Goal: Entertainment & Leisure: Consume media (video, audio)

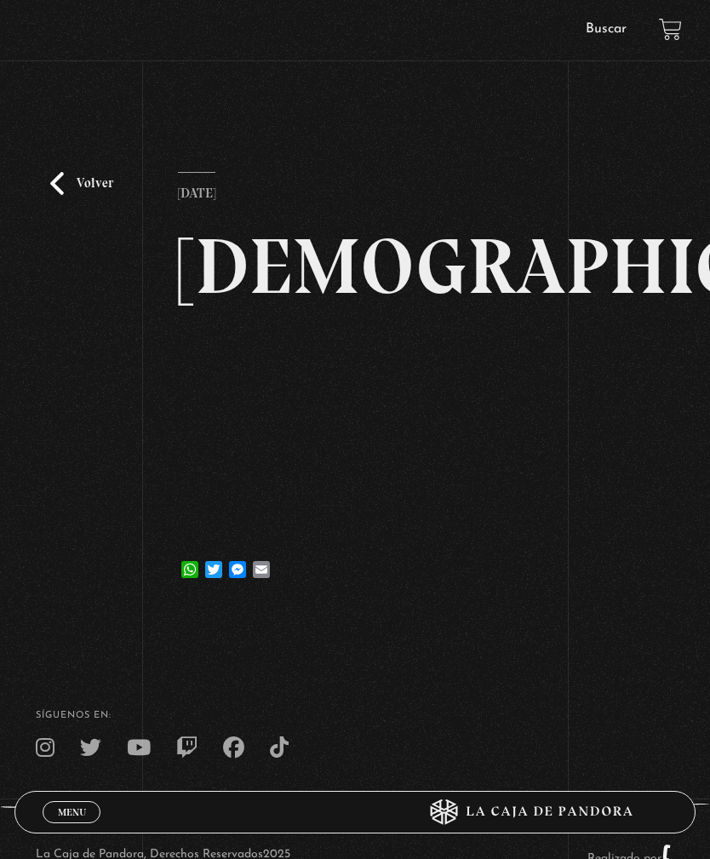
scroll to position [106, 0]
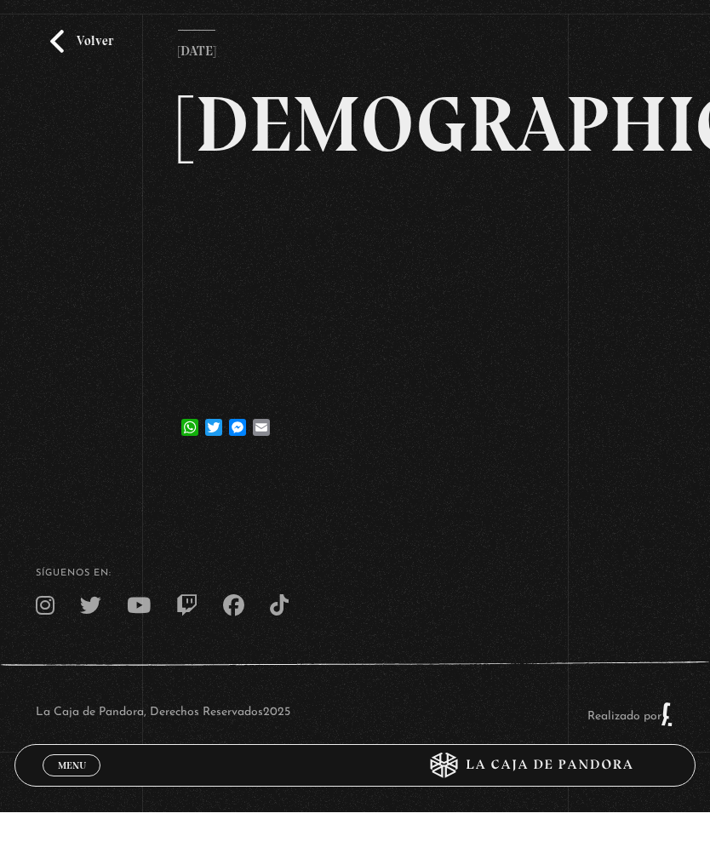
click at [73, 77] on link "Volver" at bounding box center [81, 88] width 63 height 23
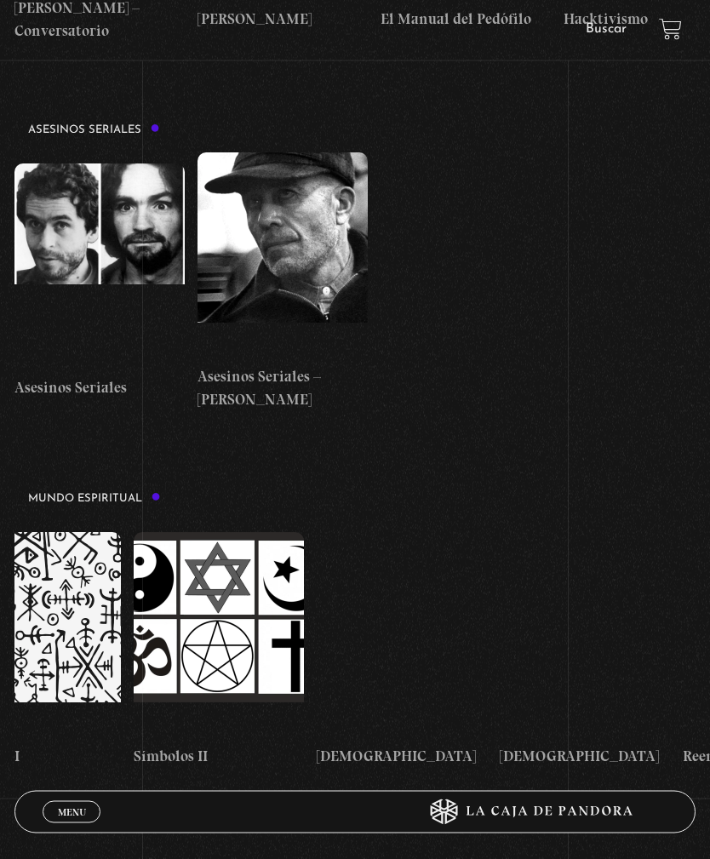
scroll to position [0, 2812]
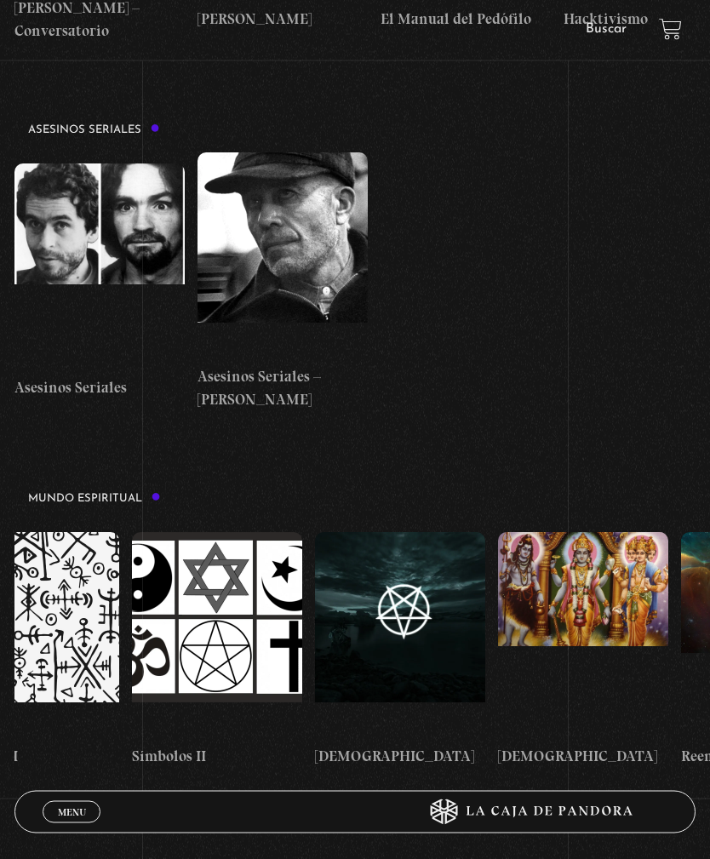
click at [410, 533] on figure at bounding box center [400, 635] width 170 height 204
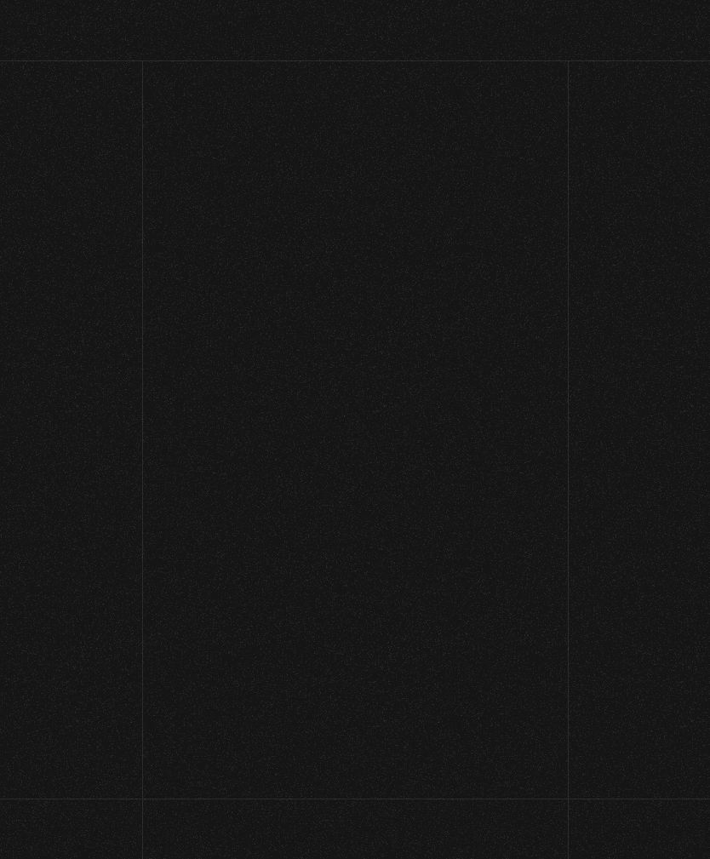
scroll to position [153, 0]
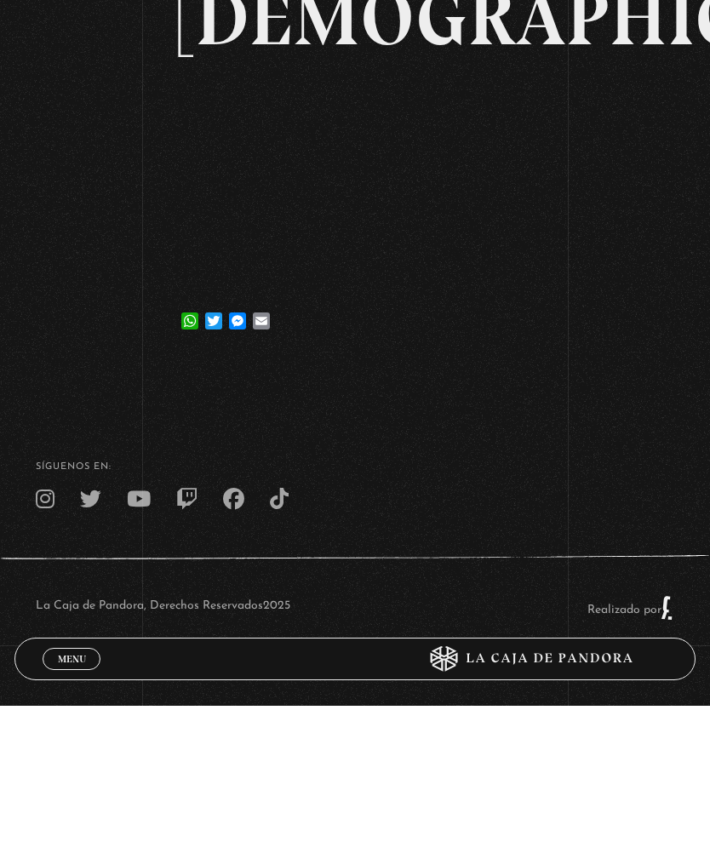
click at [88, 77] on link "Volver" at bounding box center [81, 88] width 63 height 23
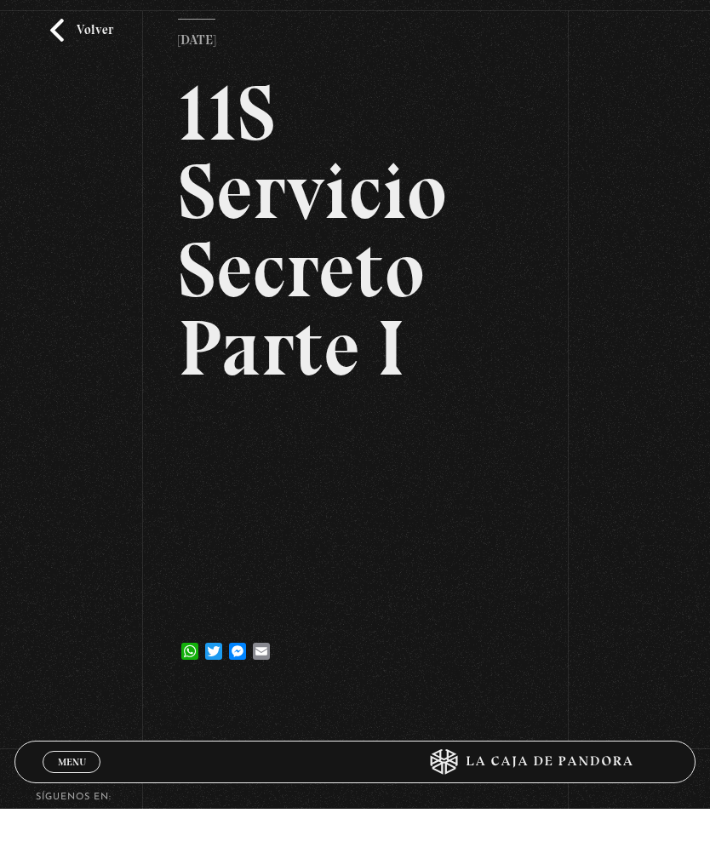
scroll to position [153, 0]
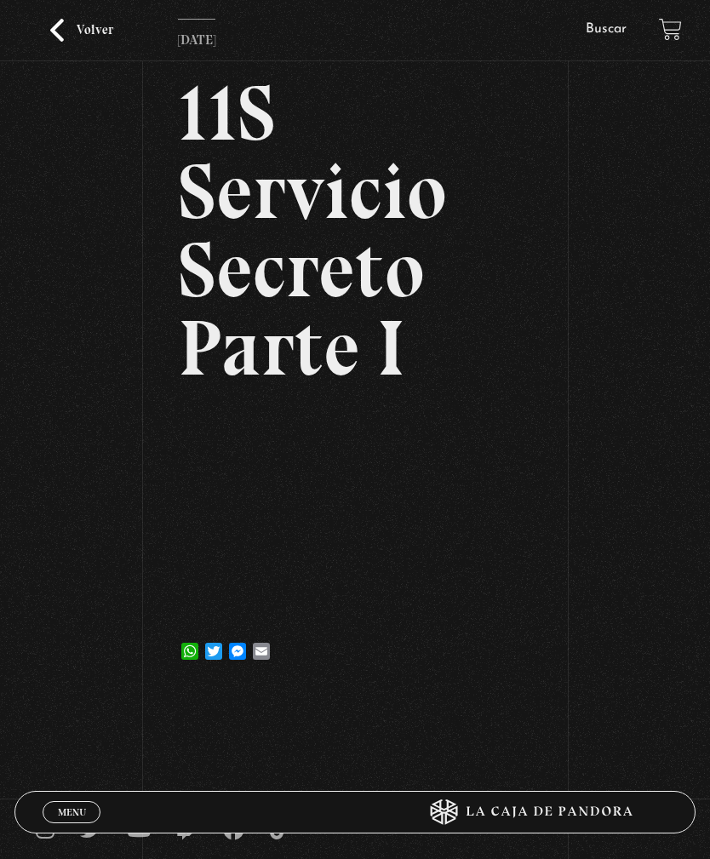
click at [83, 42] on link "Volver" at bounding box center [81, 30] width 63 height 23
click at [103, 42] on link "Volver" at bounding box center [81, 30] width 63 height 23
click at [74, 42] on link "Volver" at bounding box center [81, 30] width 63 height 23
click at [66, 42] on link "Volver" at bounding box center [81, 30] width 63 height 23
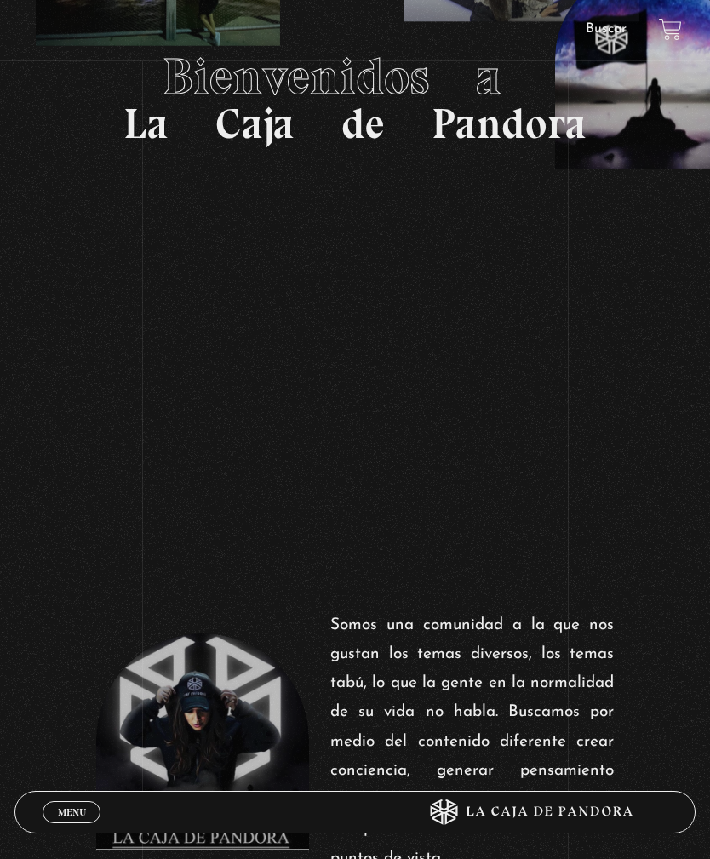
scroll to position [290, 0]
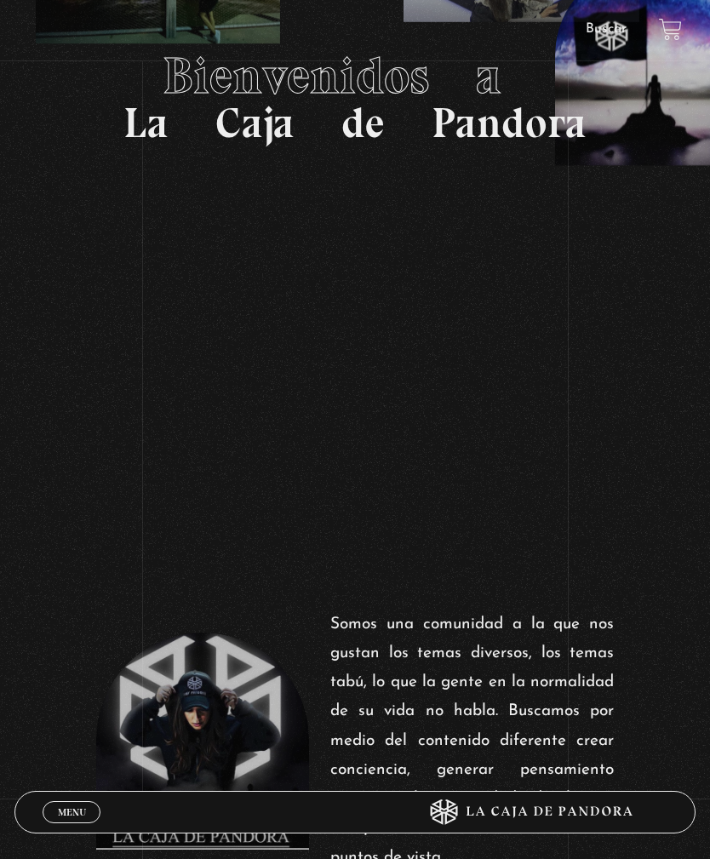
click at [69, 818] on span "Menu" at bounding box center [72, 812] width 28 height 10
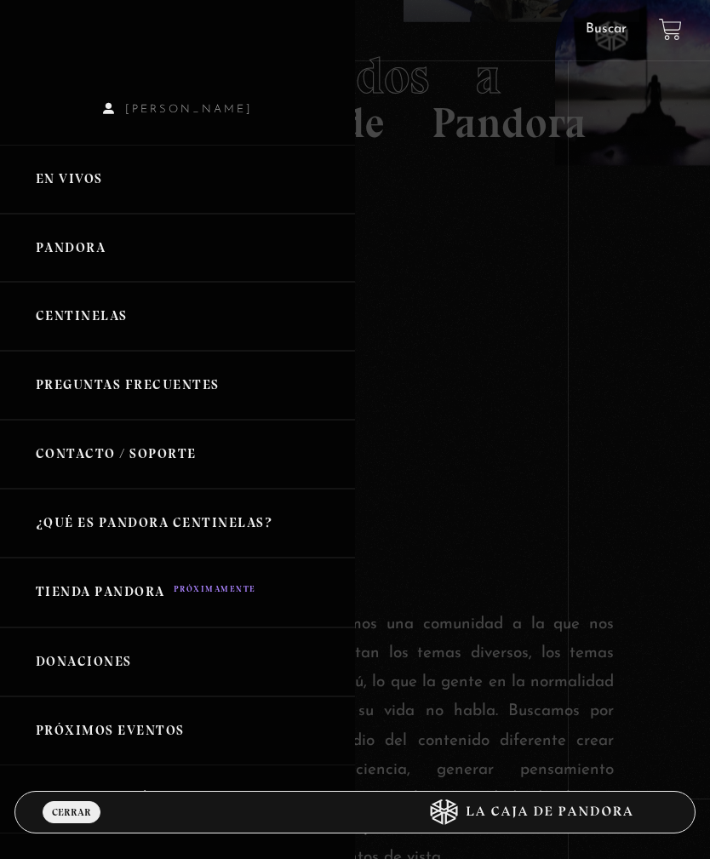
click at [96, 251] on link "Pandora" at bounding box center [177, 248] width 355 height 69
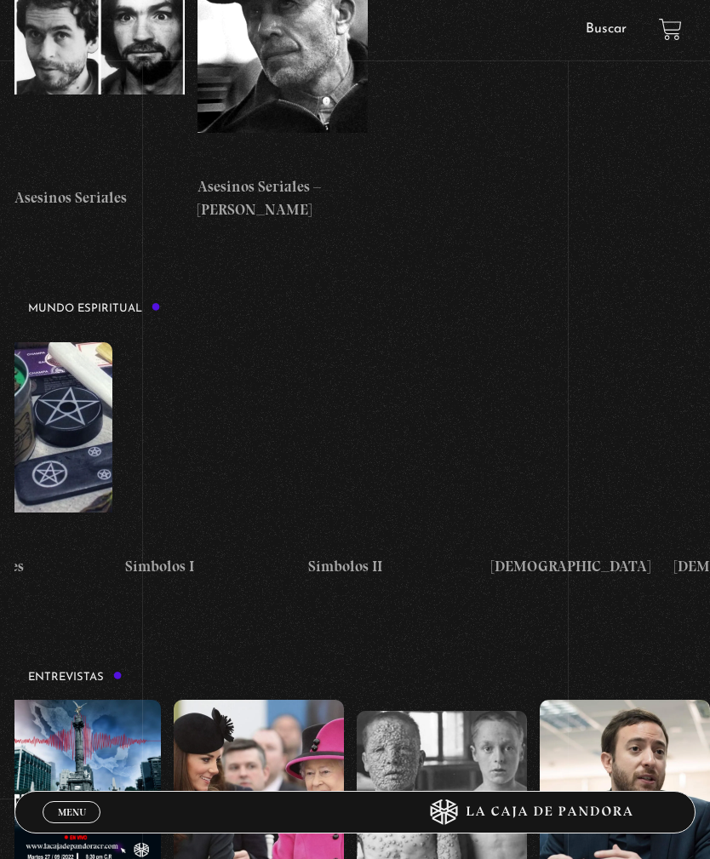
scroll to position [0, 2653]
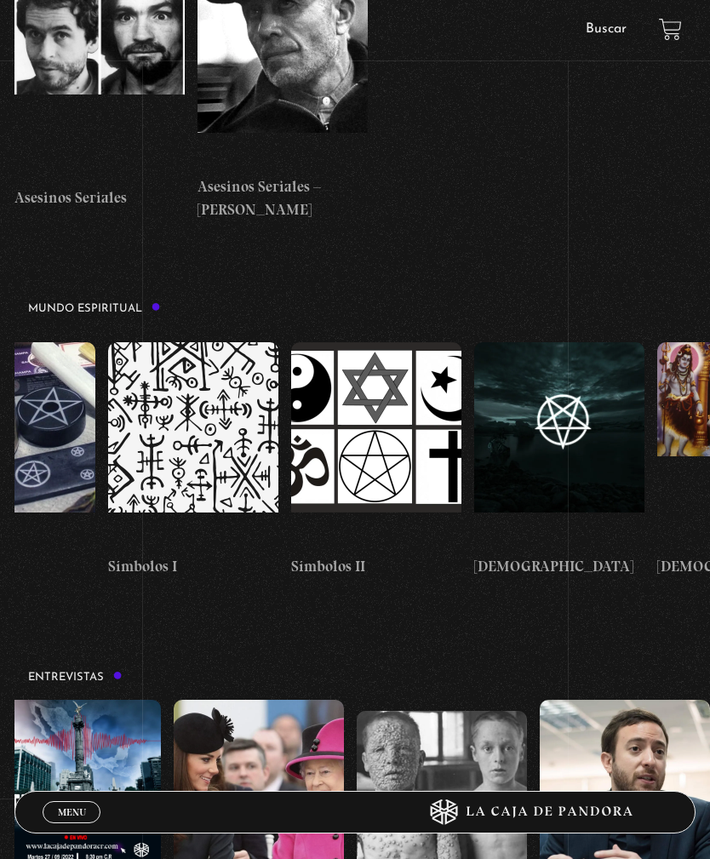
click at [520, 342] on figure at bounding box center [559, 444] width 170 height 204
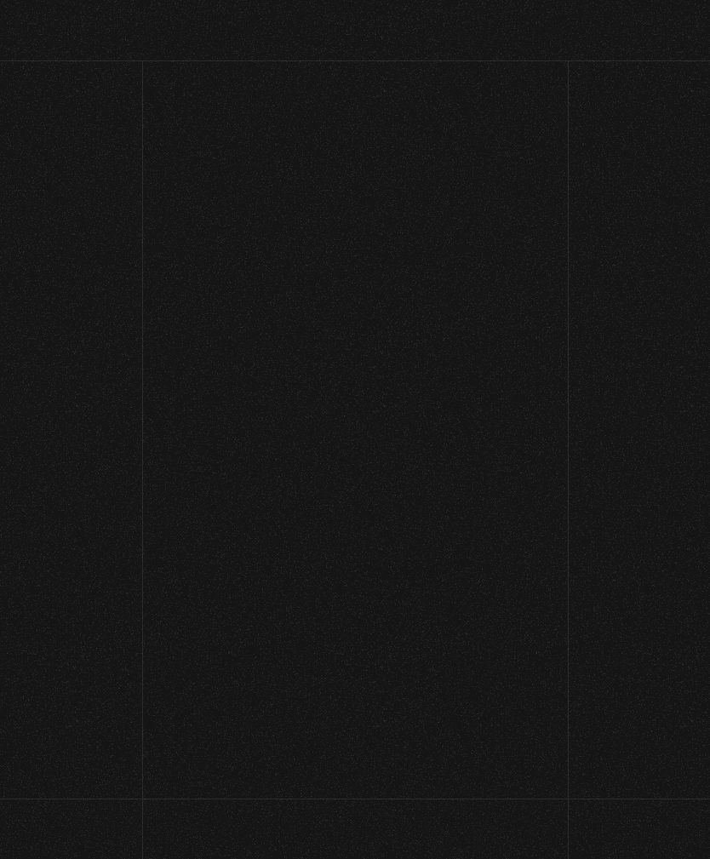
scroll to position [153, 0]
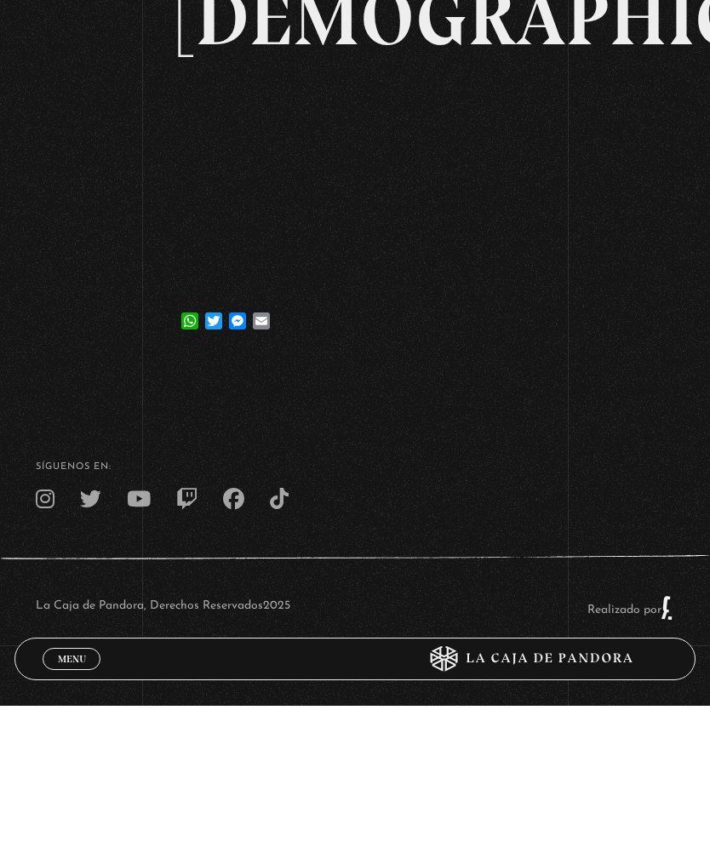
click at [86, 77] on link "Volver" at bounding box center [81, 88] width 63 height 23
click at [89, 77] on link "Volver" at bounding box center [81, 88] width 63 height 23
click at [78, 77] on link "Volver" at bounding box center [81, 88] width 63 height 23
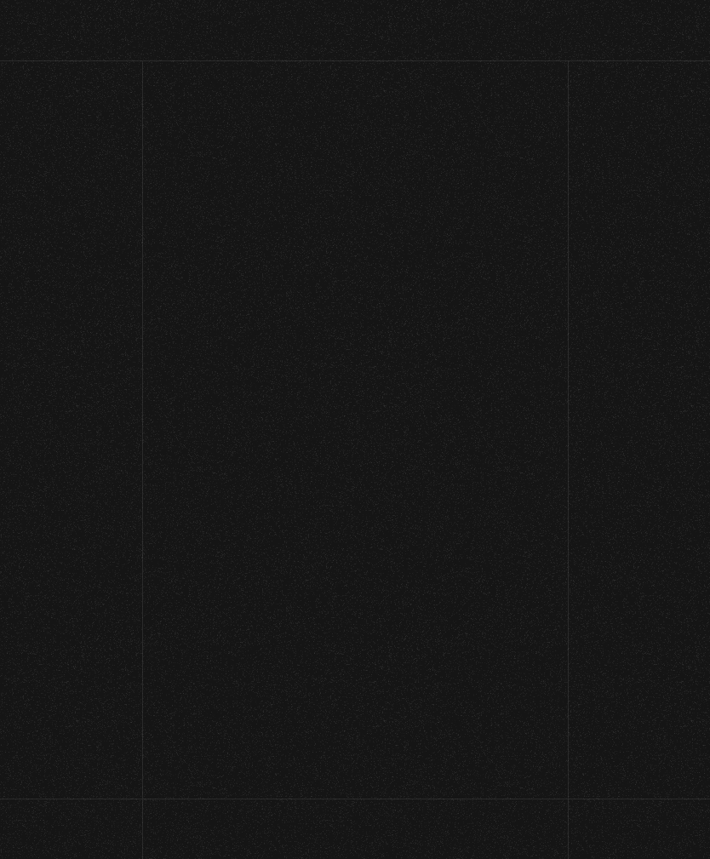
click at [75, 793] on div "Menu Cerrar" at bounding box center [219, 812] width 325 height 39
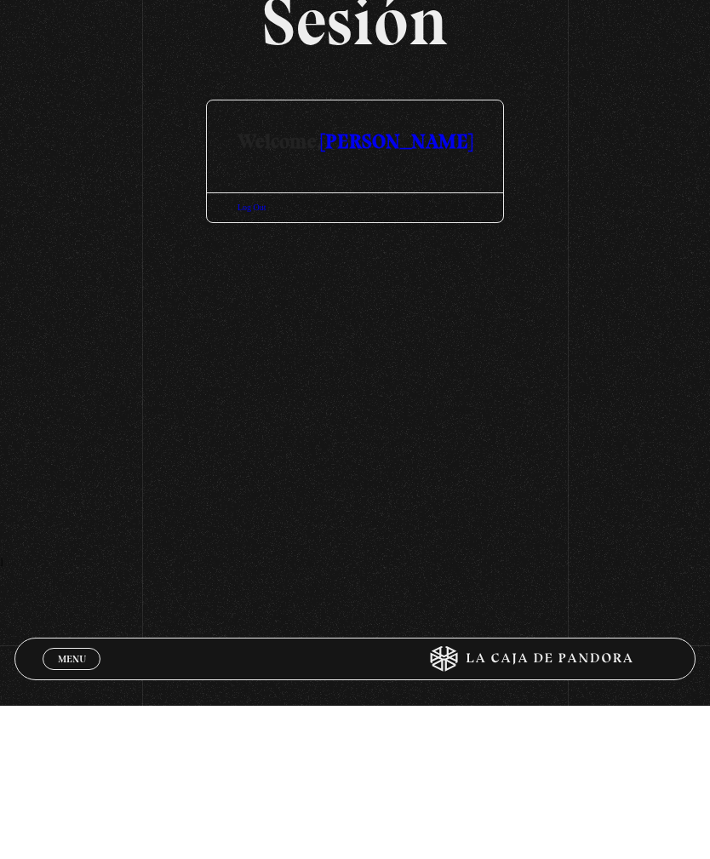
click at [103, 628] on body "ingresar al sitio Ver Video Más Información Solicitar Por favor coloque su disp…" at bounding box center [355, 360] width 710 height 720
click at [80, 807] on span "Menu" at bounding box center [72, 812] width 28 height 10
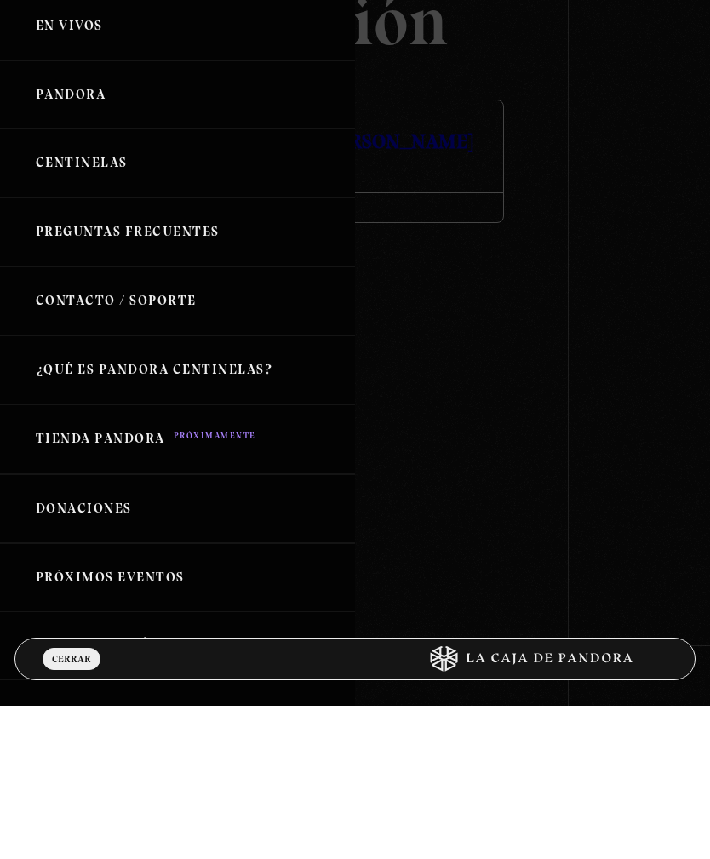
click at [72, 214] on link "Pandora" at bounding box center [177, 248] width 355 height 69
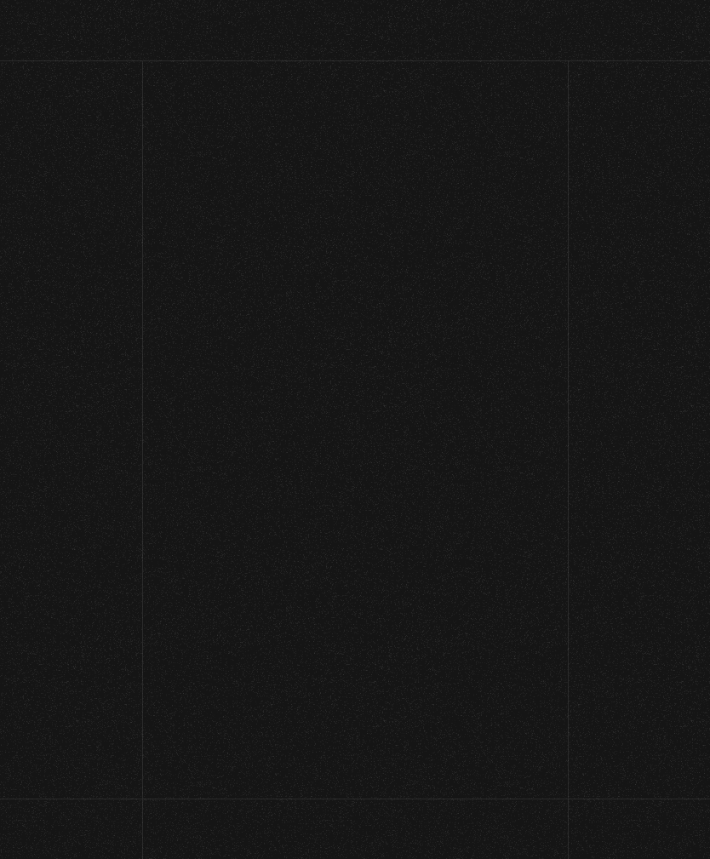
scroll to position [153, 0]
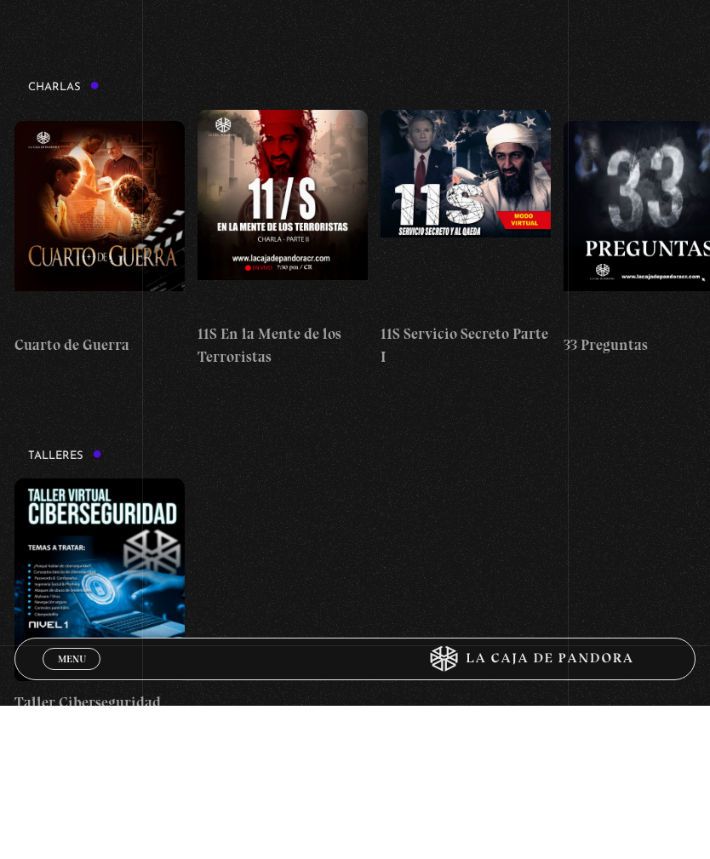
click at [97, 338] on figure at bounding box center [99, 376] width 170 height 204
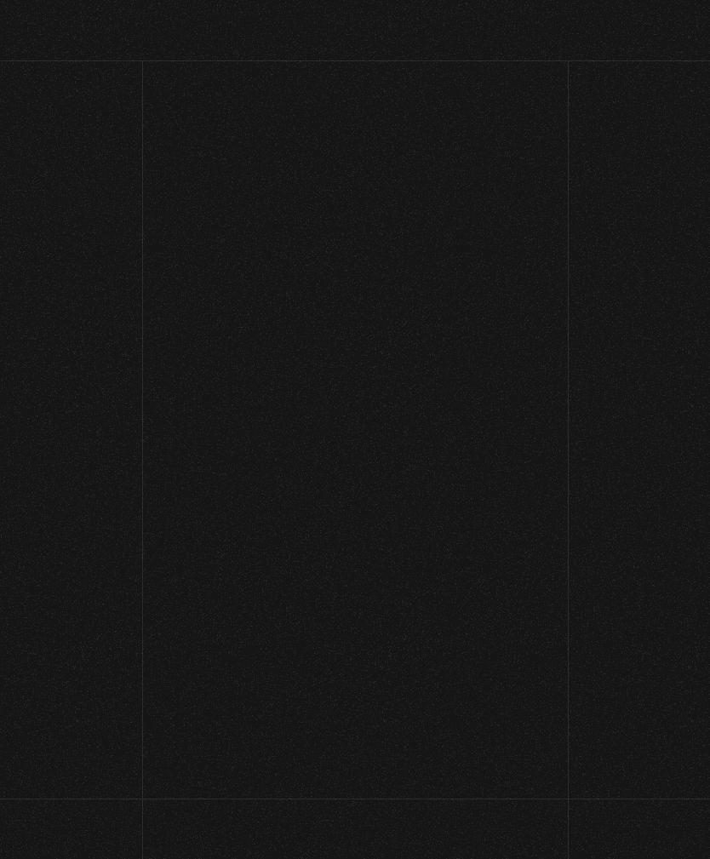
scroll to position [153, 0]
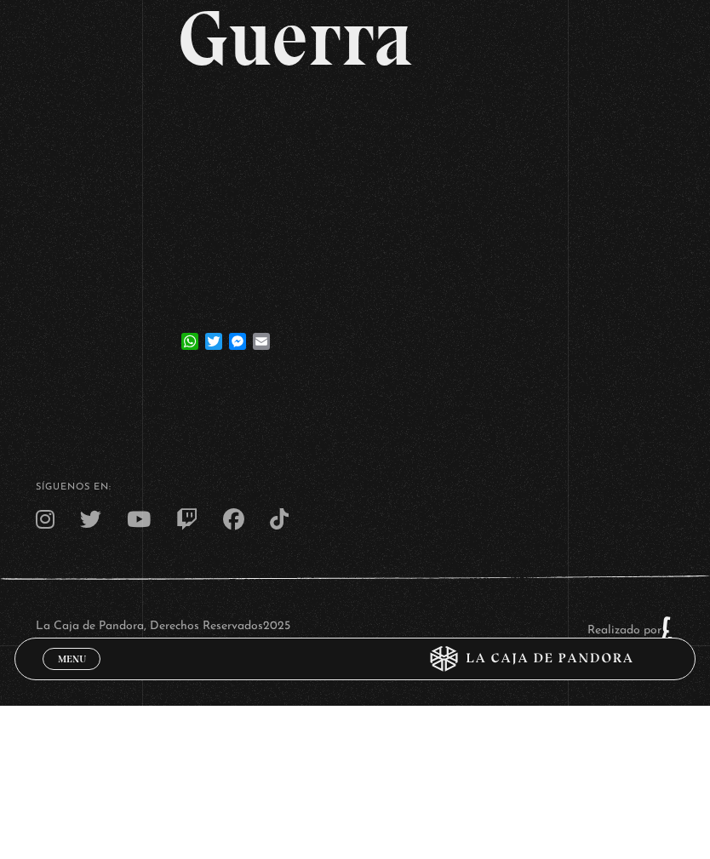
click at [77, 42] on link "Volver" at bounding box center [81, 30] width 63 height 23
click at [72, 39] on link "Volver" at bounding box center [81, 30] width 63 height 23
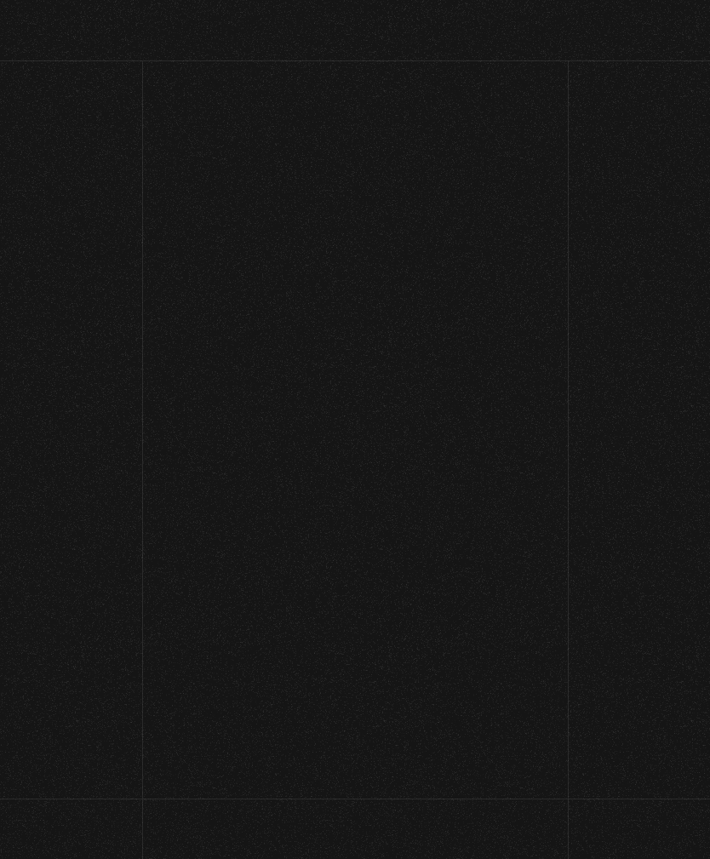
scroll to position [153, 0]
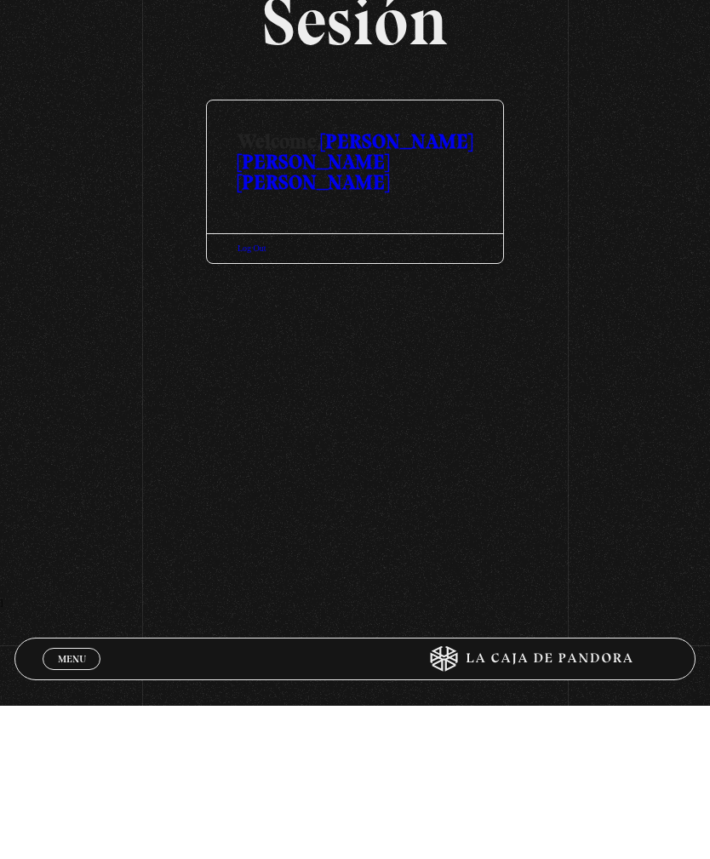
click at [70, 807] on span "Menu" at bounding box center [72, 812] width 28 height 10
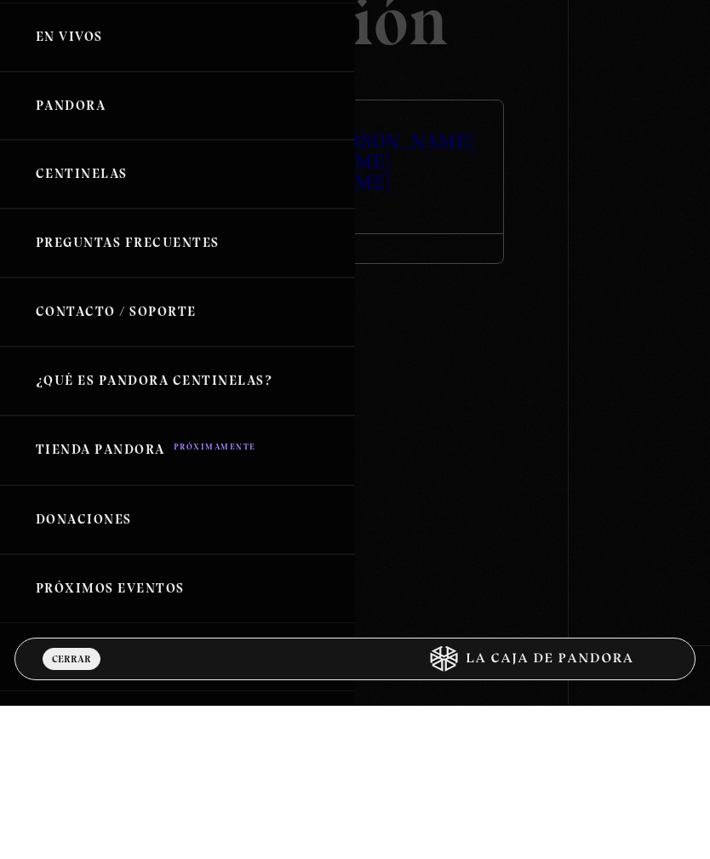
click at [84, 293] on link "Centinelas" at bounding box center [177, 327] width 355 height 69
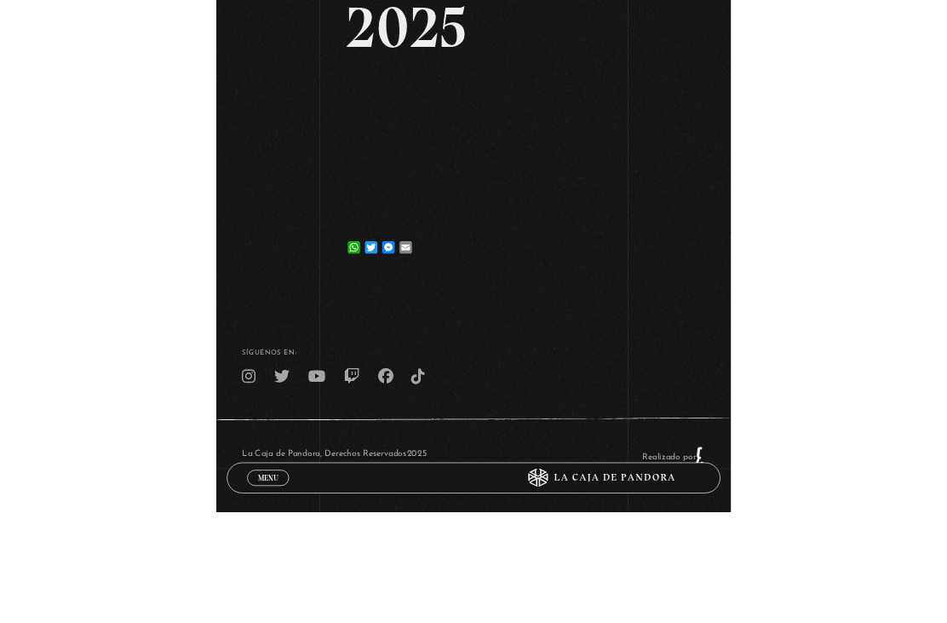
scroll to position [154, 0]
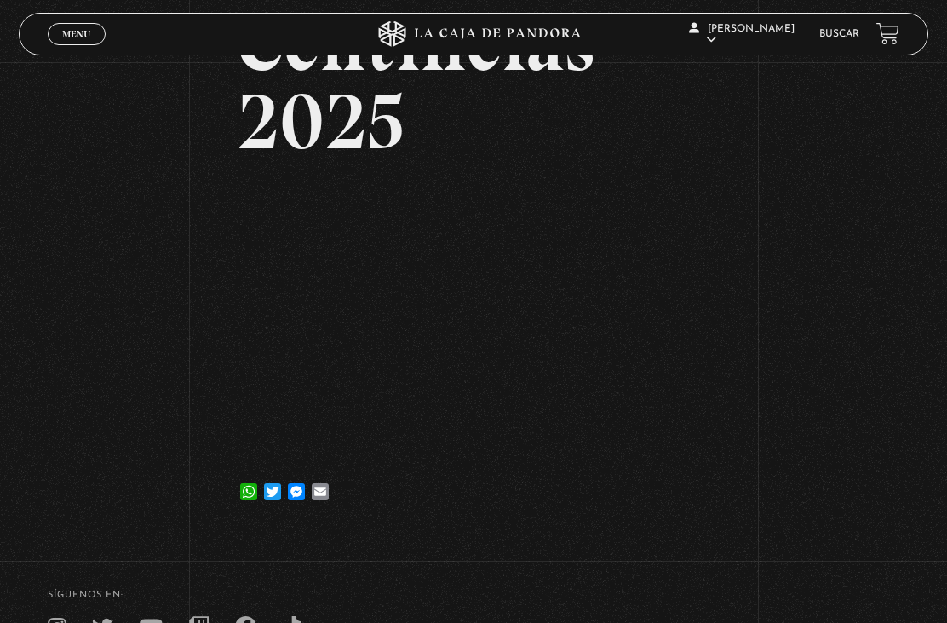
click at [81, 32] on span "Menu" at bounding box center [76, 34] width 28 height 10
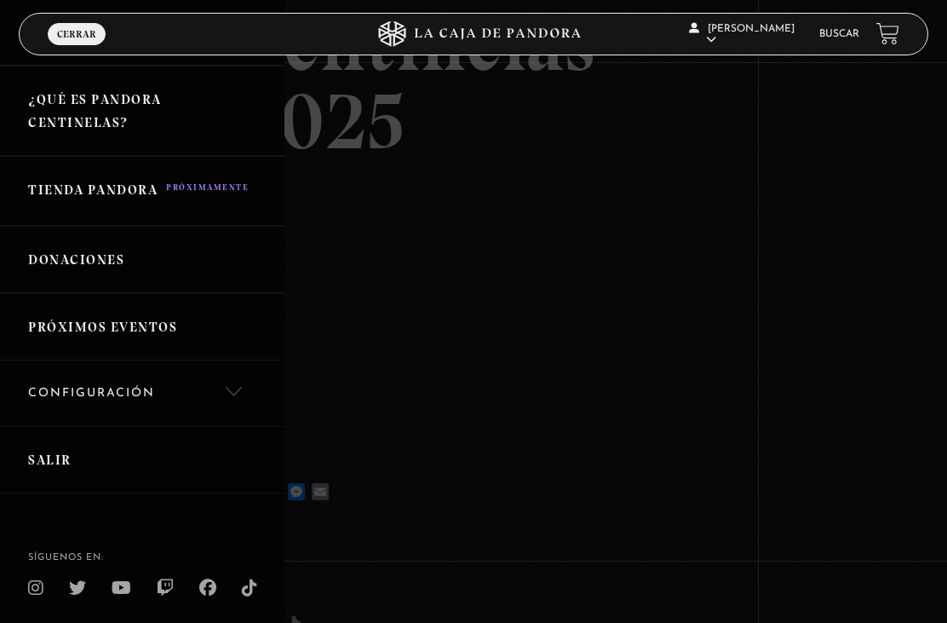
scroll to position [332, 0]
click at [49, 456] on link "Salir" at bounding box center [142, 460] width 284 height 67
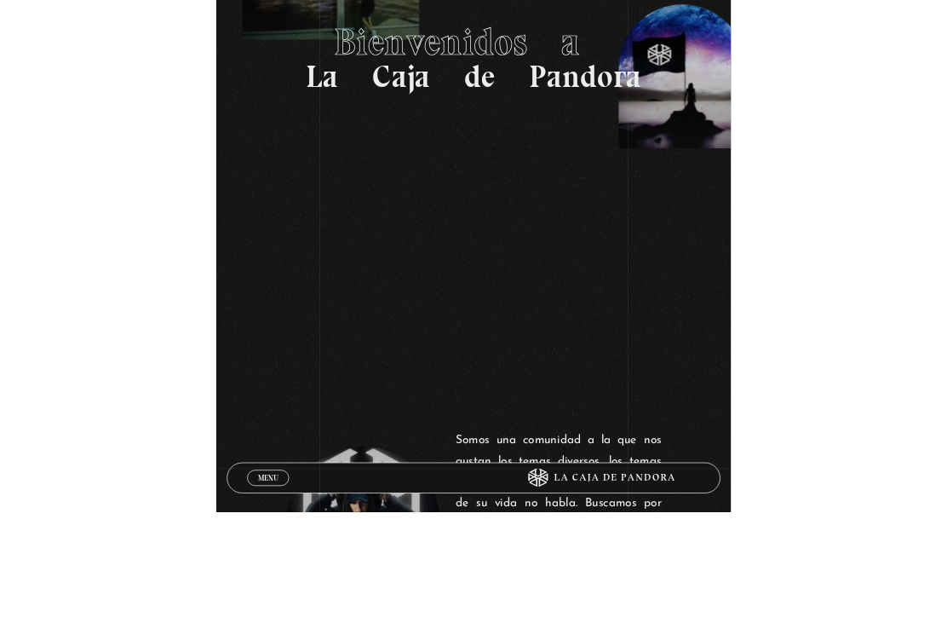
scroll to position [106, 0]
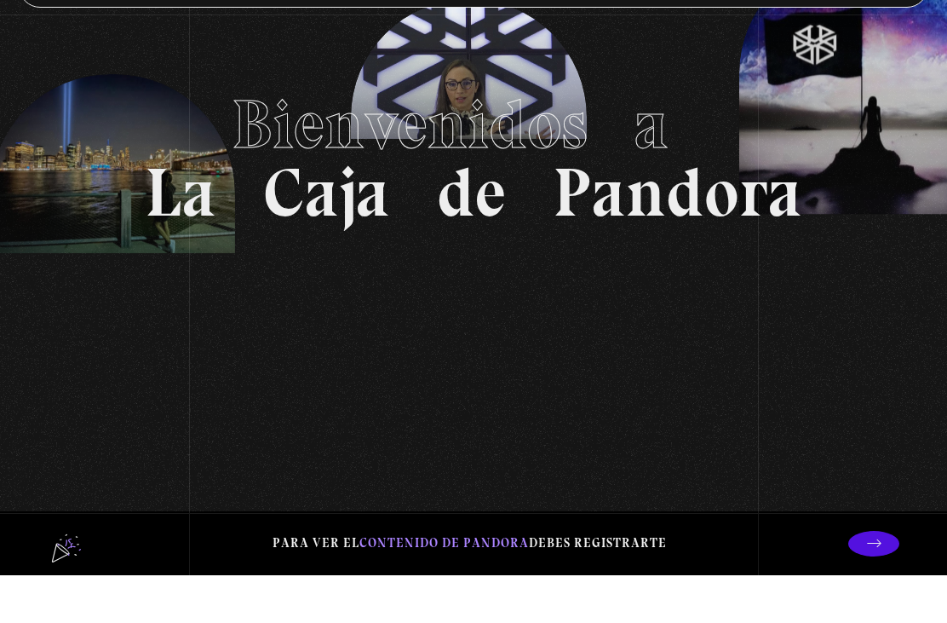
click at [85, 9] on section "Bienvenidos a La Caja de Pandora" at bounding box center [473, 205] width 947 height 623
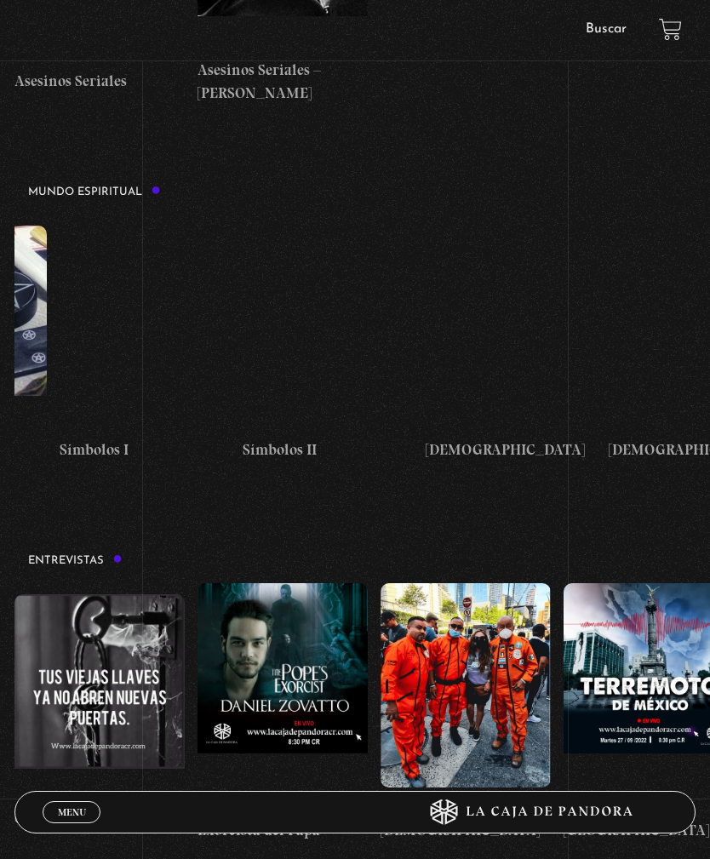
scroll to position [0, 2706]
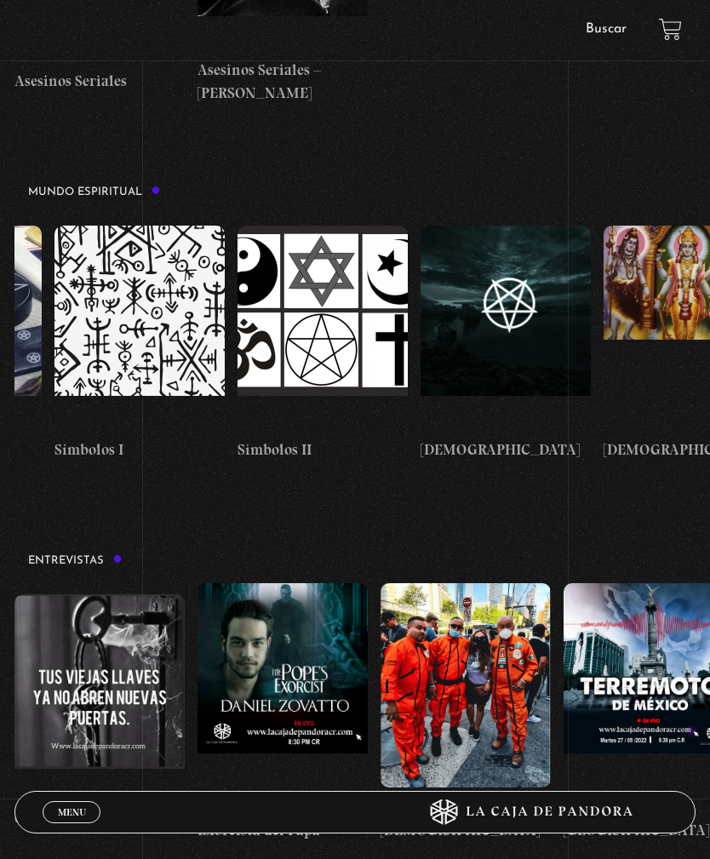
click at [514, 226] on figure at bounding box center [506, 328] width 170 height 204
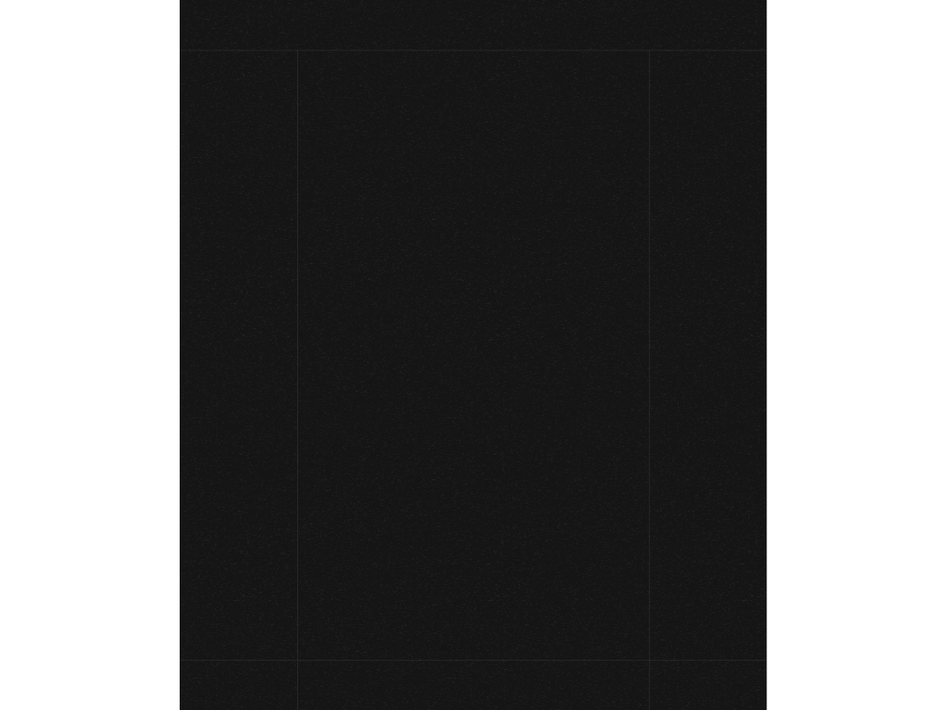
scroll to position [204, 0]
